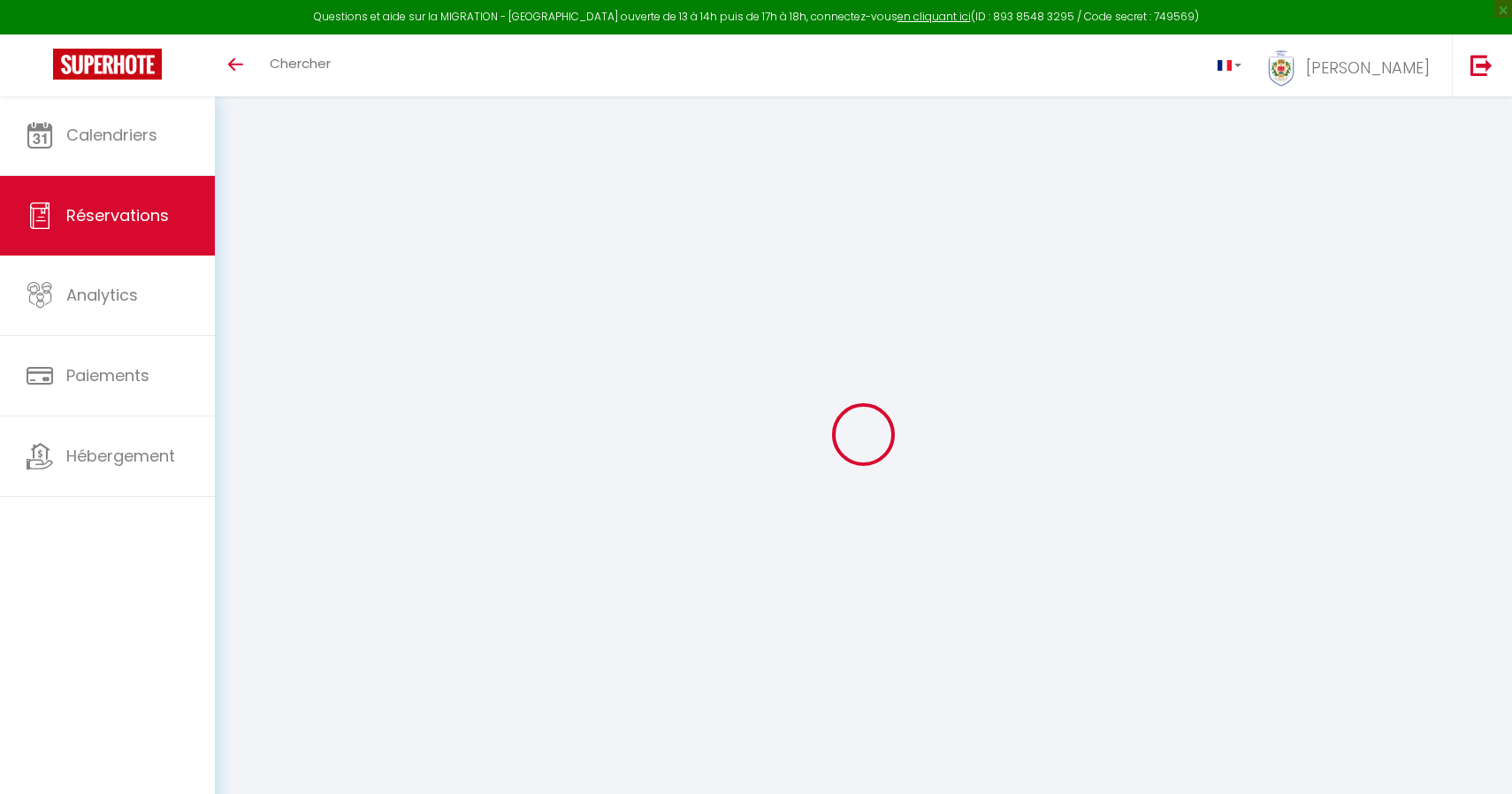
select select "not_cancelled"
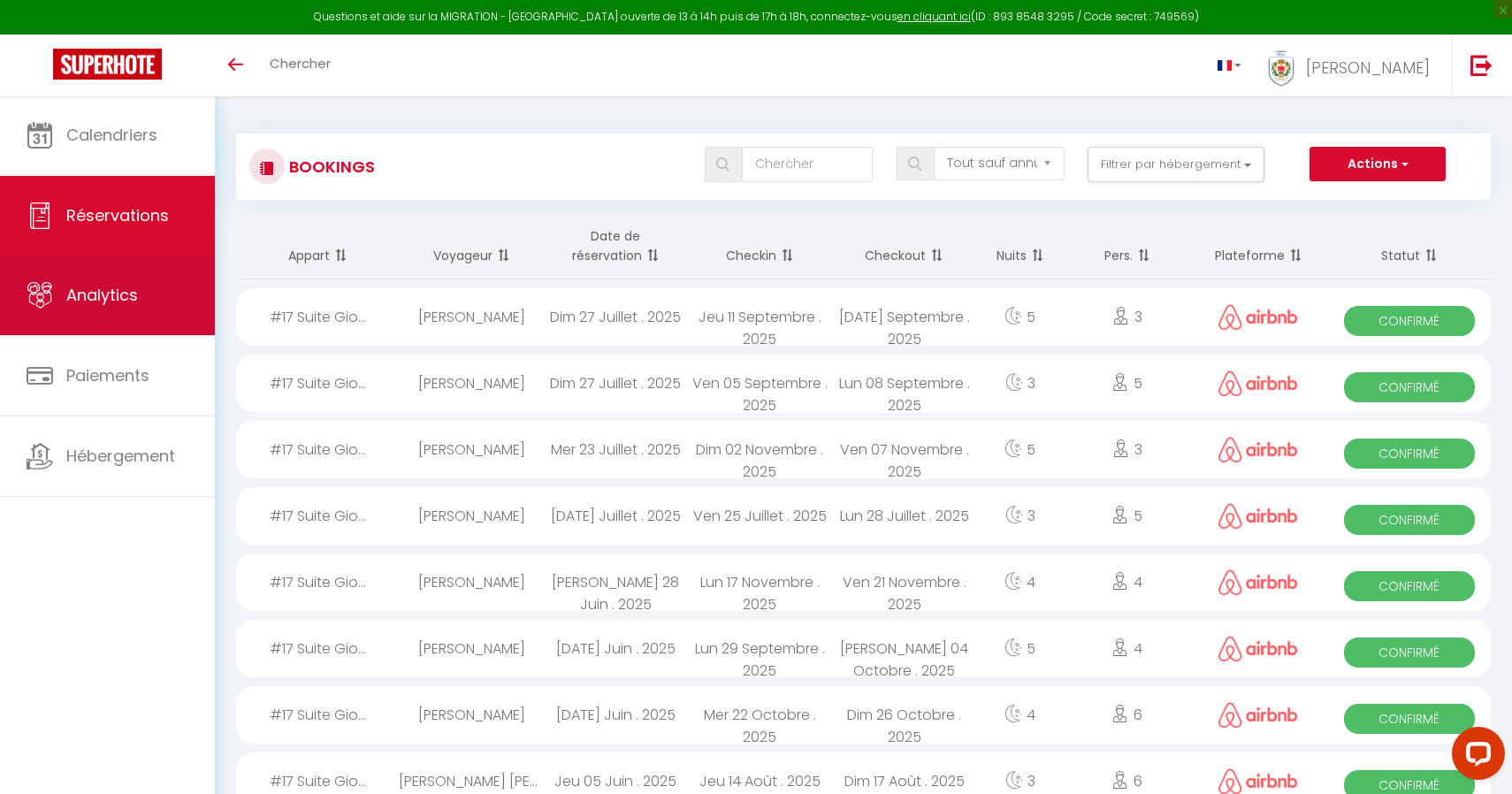
click at [132, 295] on span "Analytics" at bounding box center [102, 294] width 71 height 22
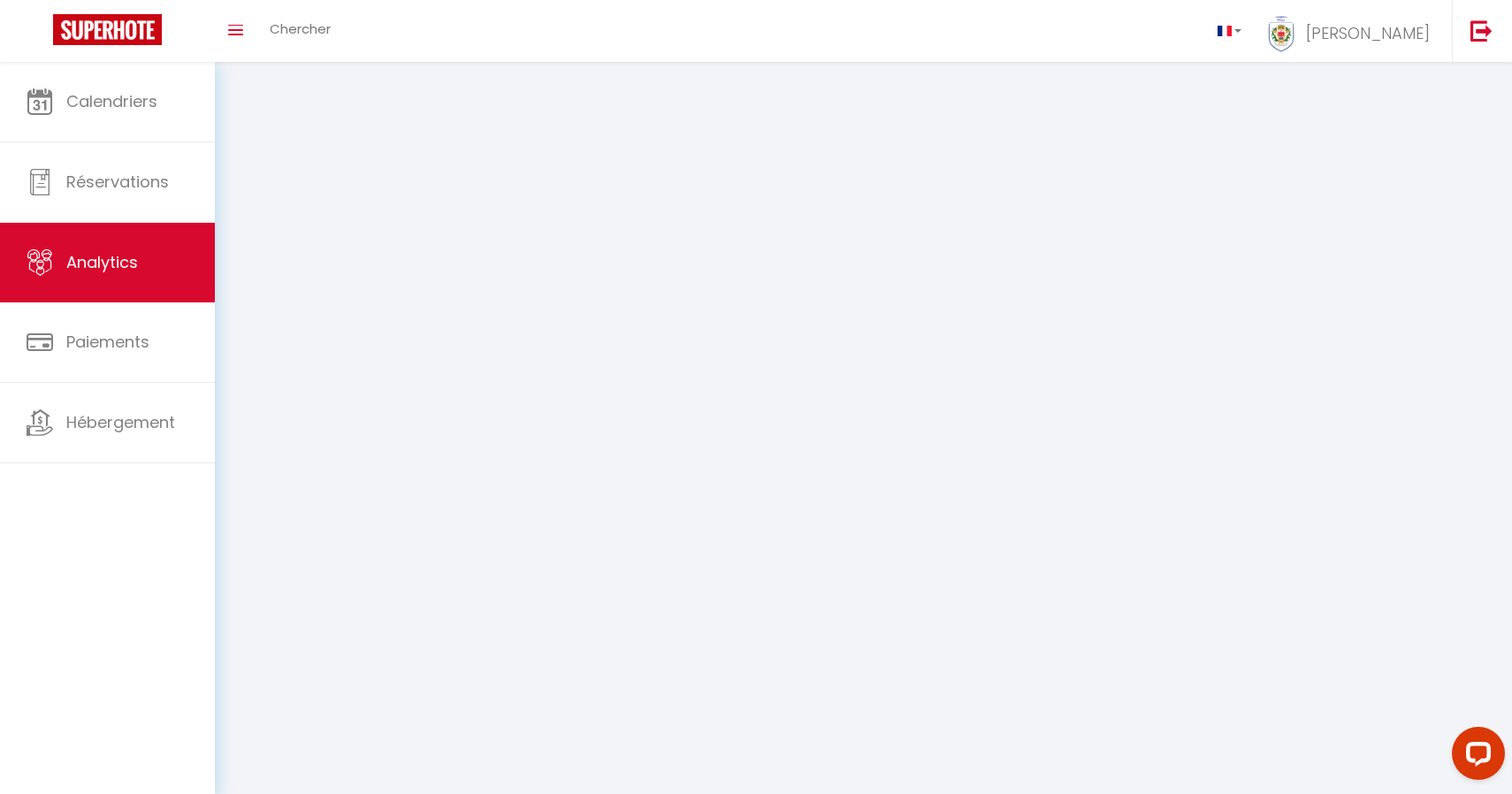
select select "2025"
select select "8"
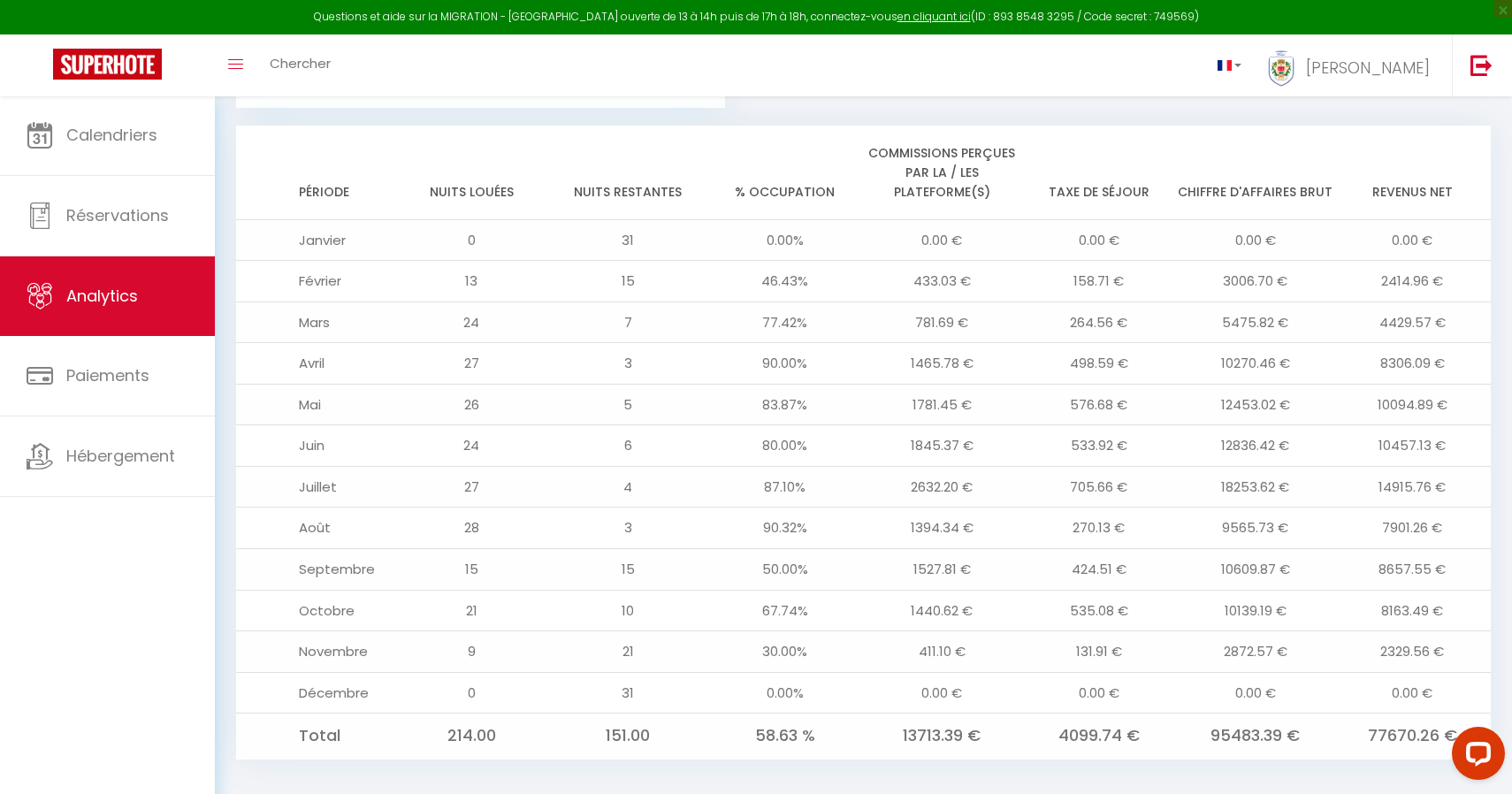
scroll to position [1396, 0]
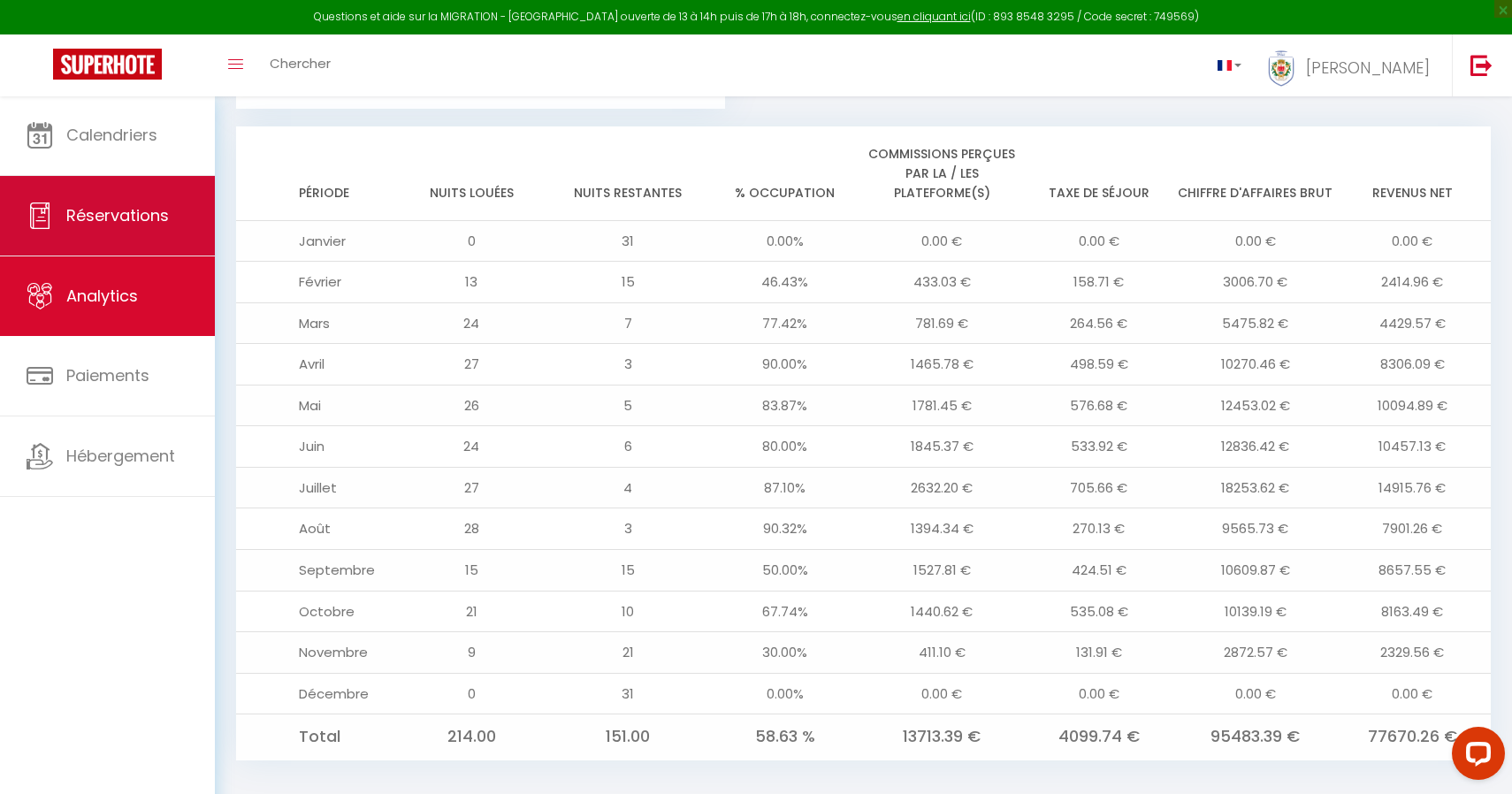
click at [72, 230] on link "Réservations" at bounding box center [108, 215] width 215 height 79
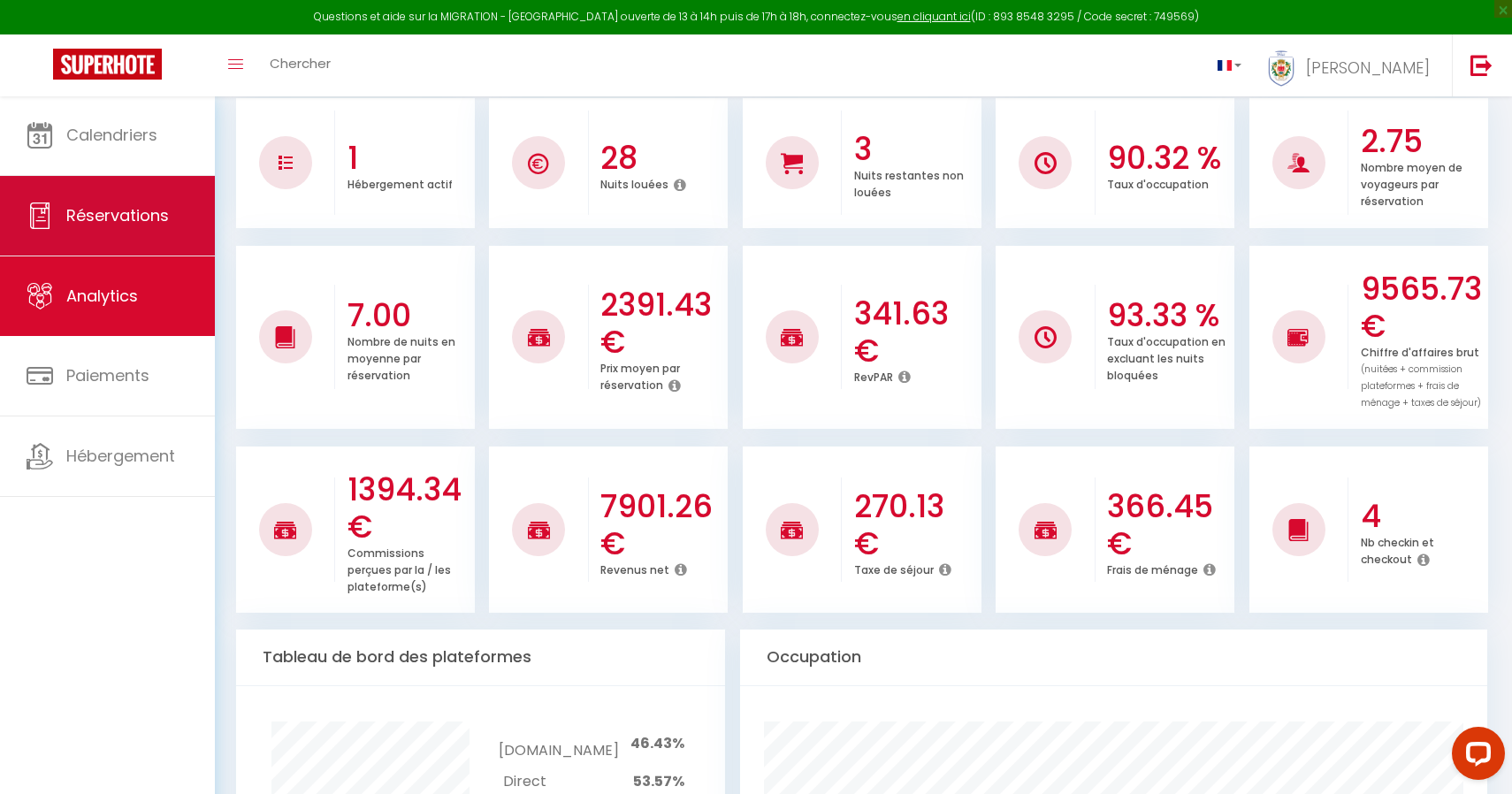
select select "not_cancelled"
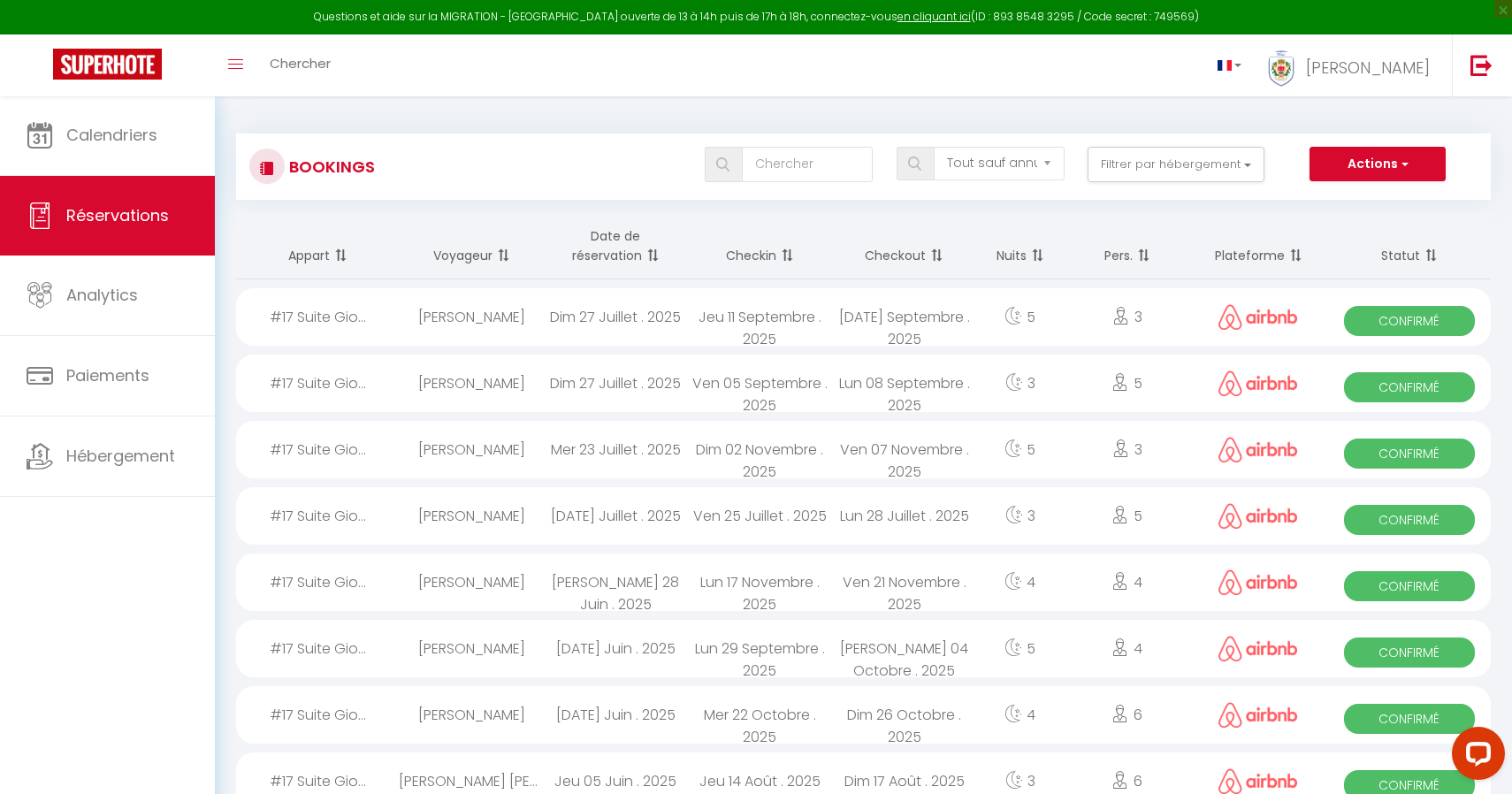
scroll to position [0, 0]
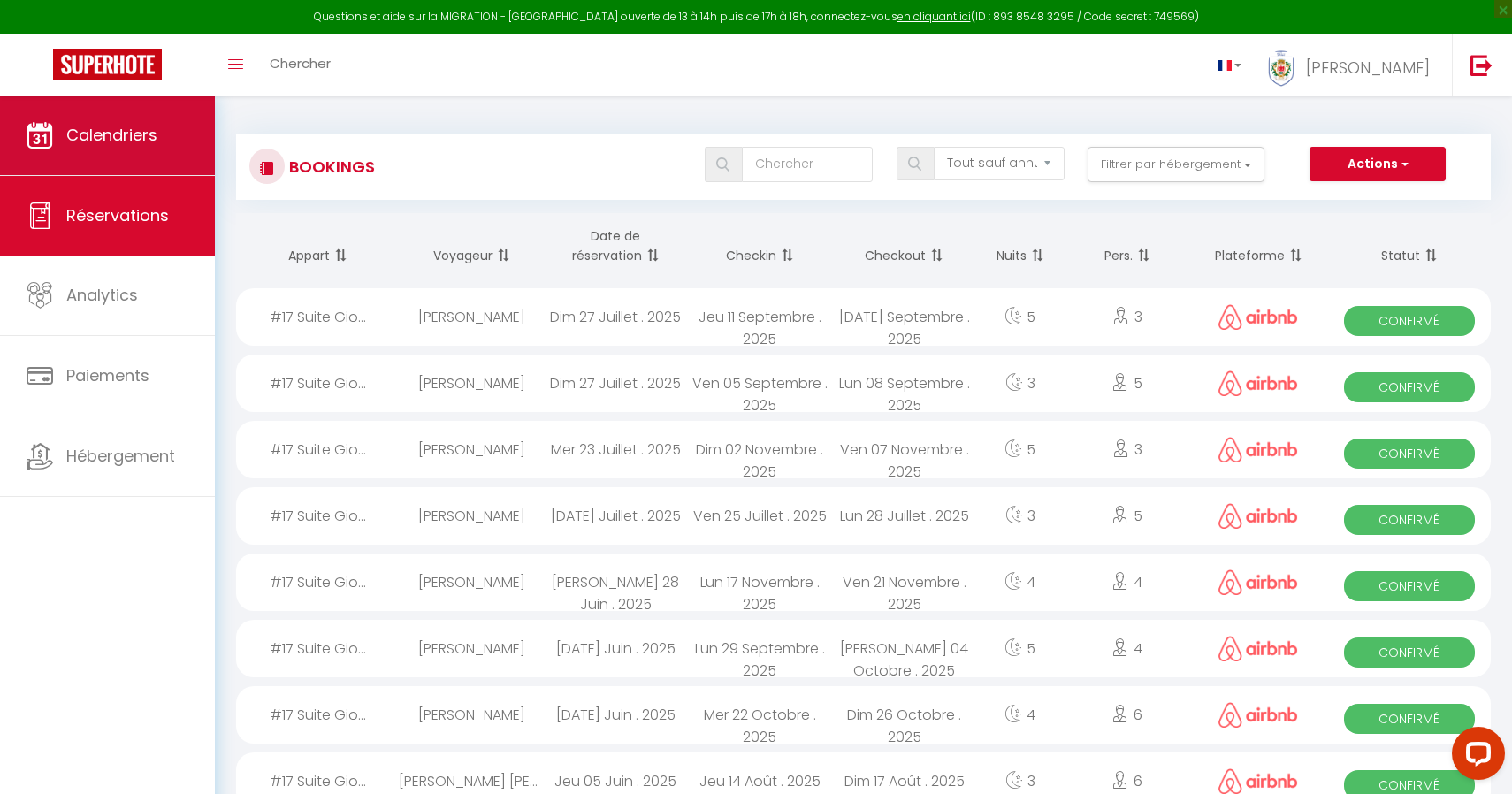
click at [166, 138] on link "Calendriers" at bounding box center [108, 135] width 215 height 79
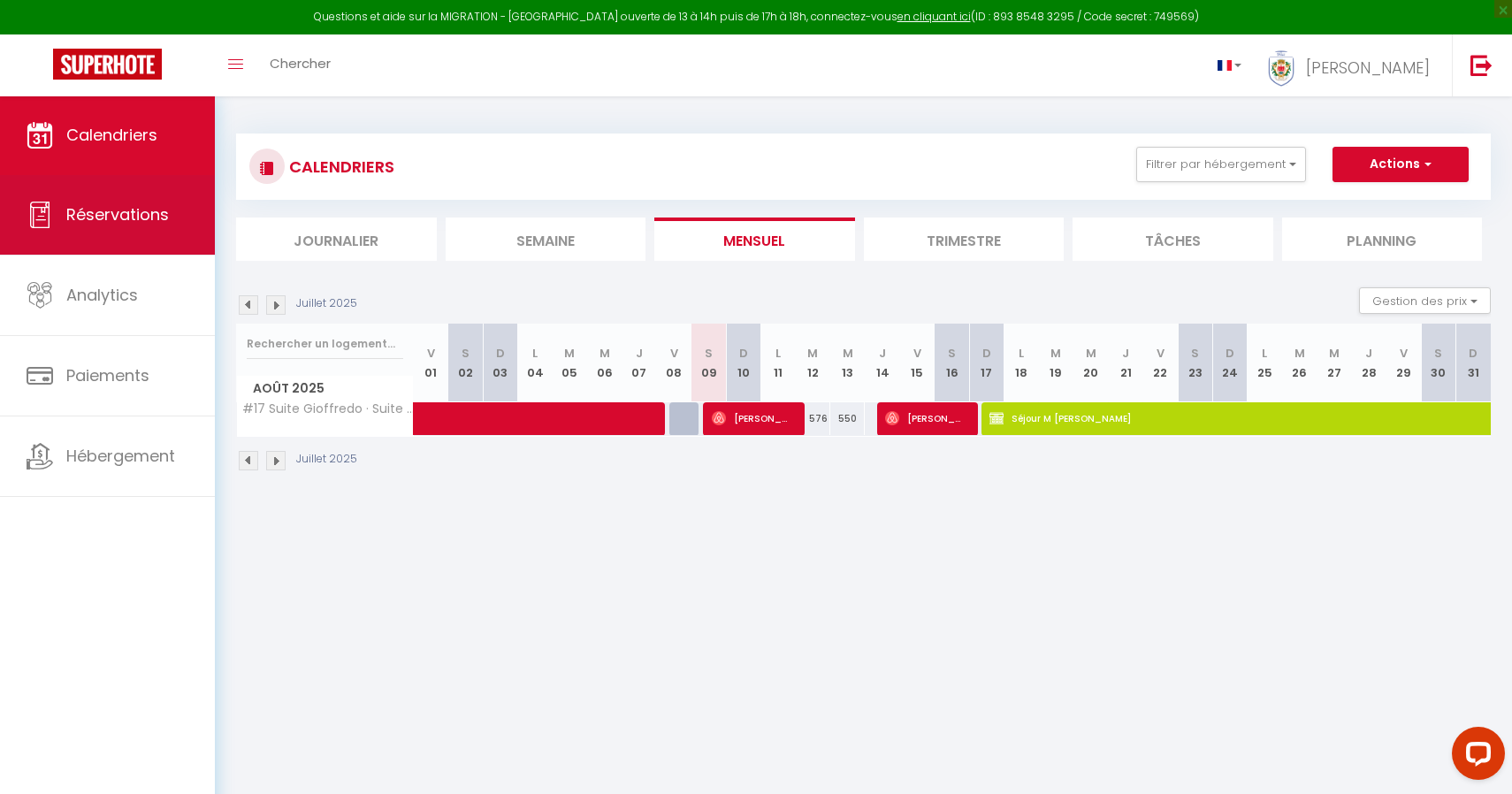
click at [134, 182] on link "Réservations" at bounding box center [108, 214] width 215 height 79
